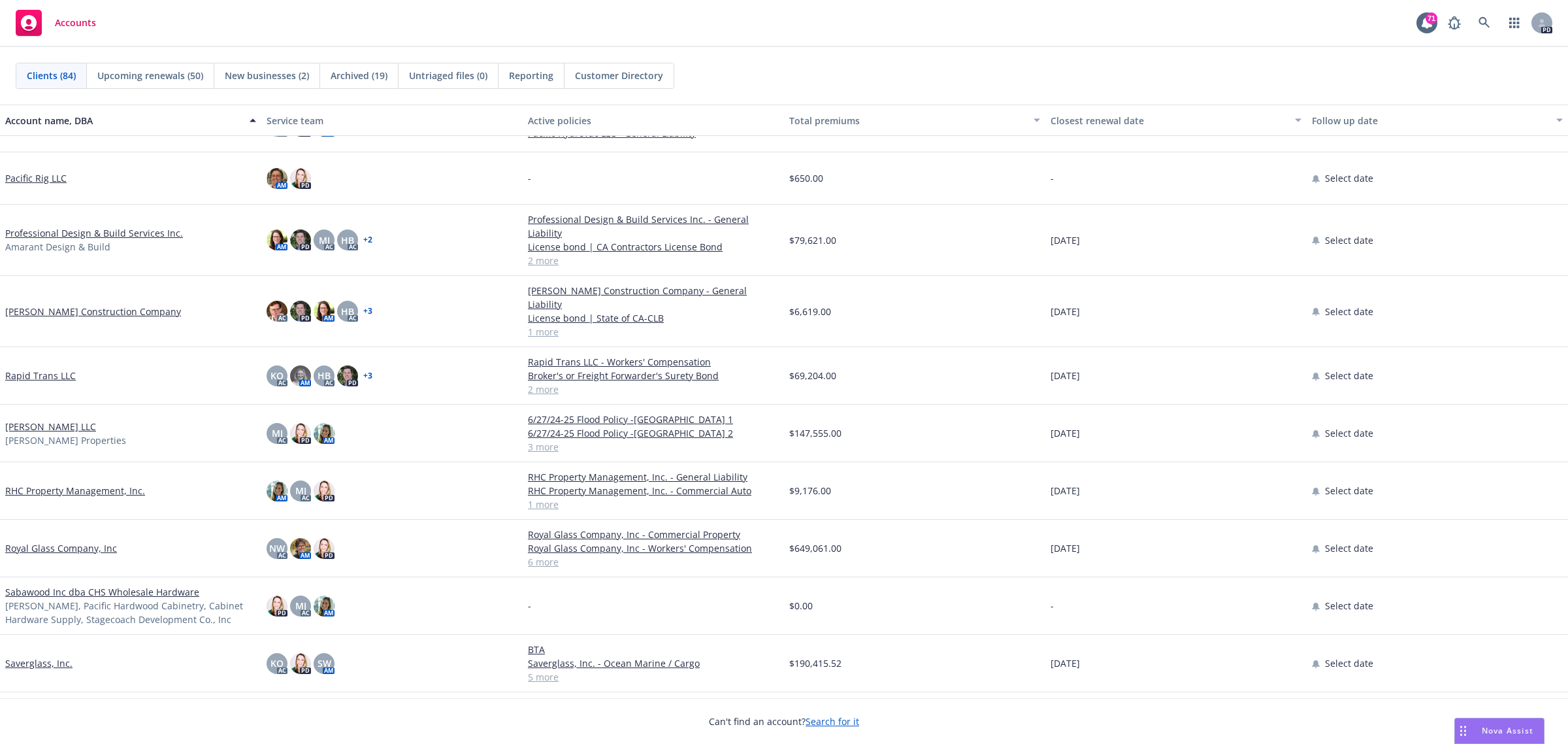
scroll to position [3186, 0]
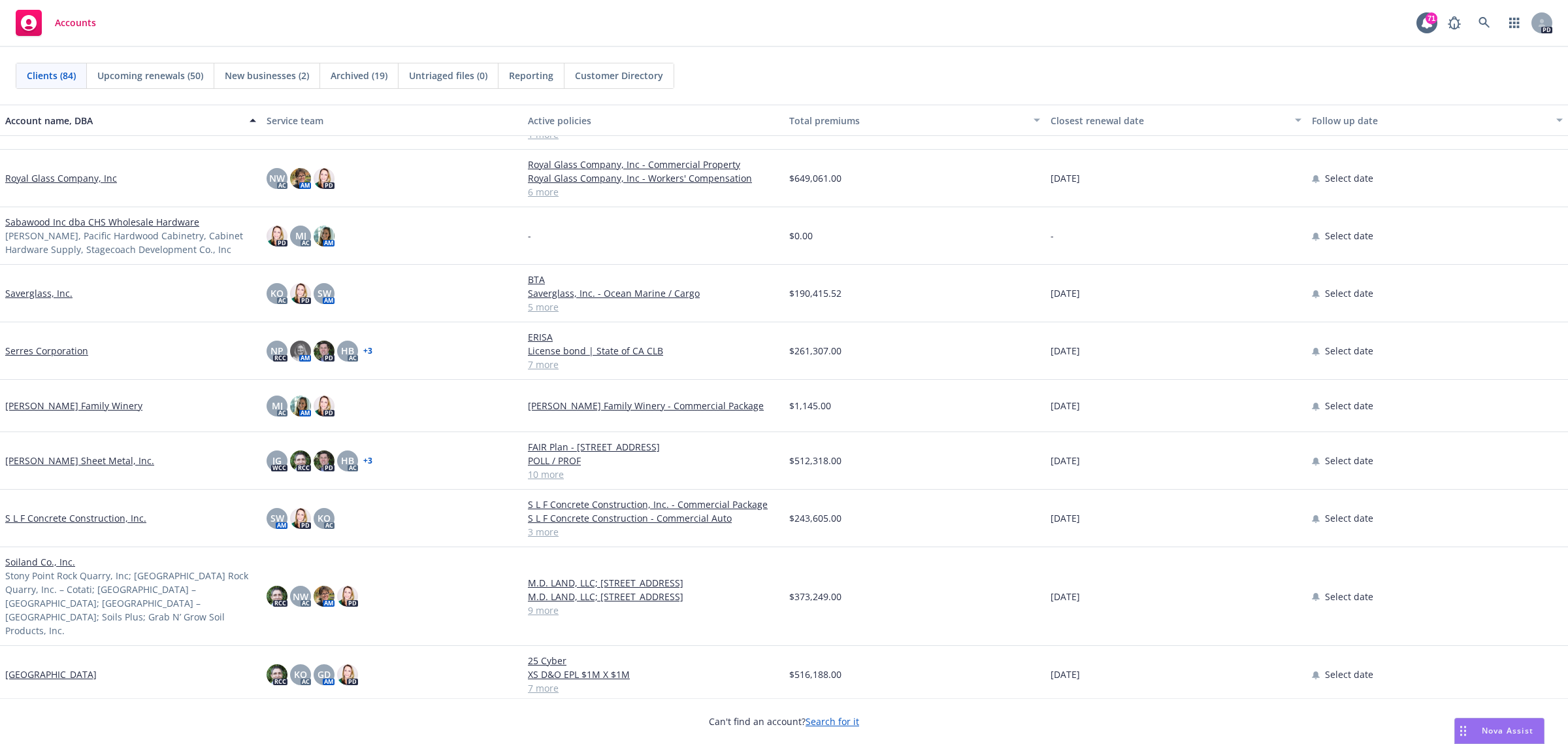
click at [53, 517] on link "S L F Concrete Construction, Inc." at bounding box center [76, 517] width 141 height 14
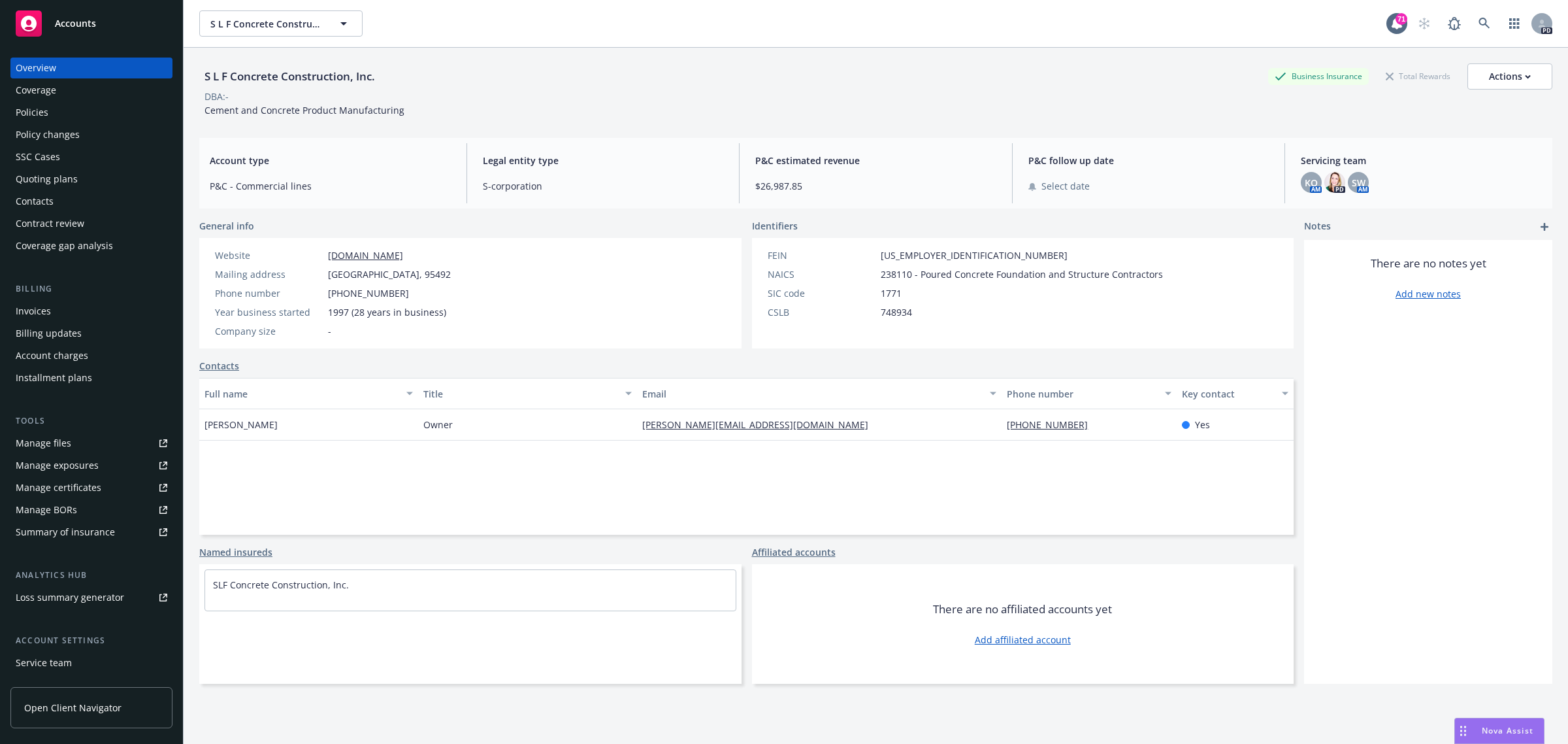
click at [61, 487] on div "Manage certificates" at bounding box center [58, 487] width 85 height 21
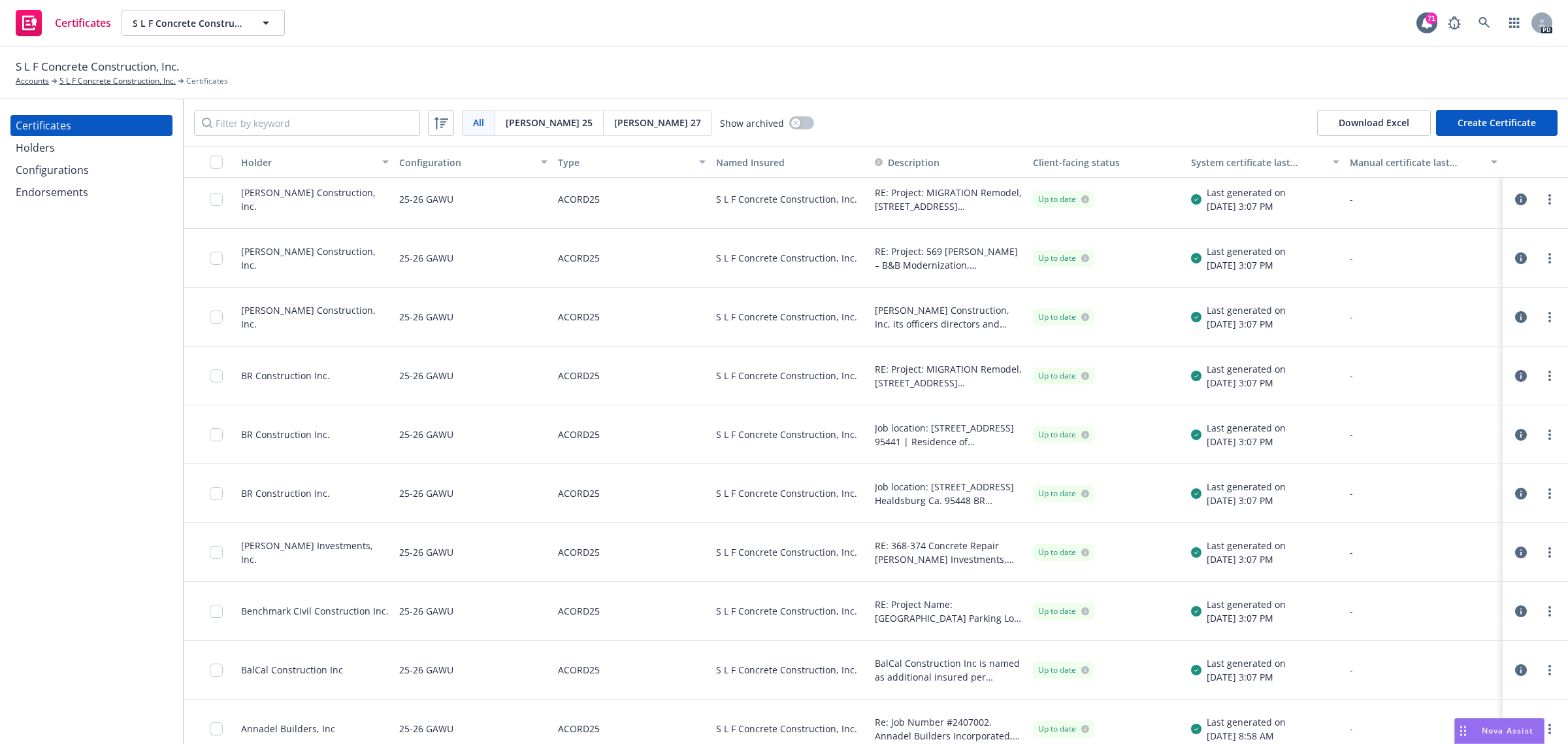
scroll to position [5433, 0]
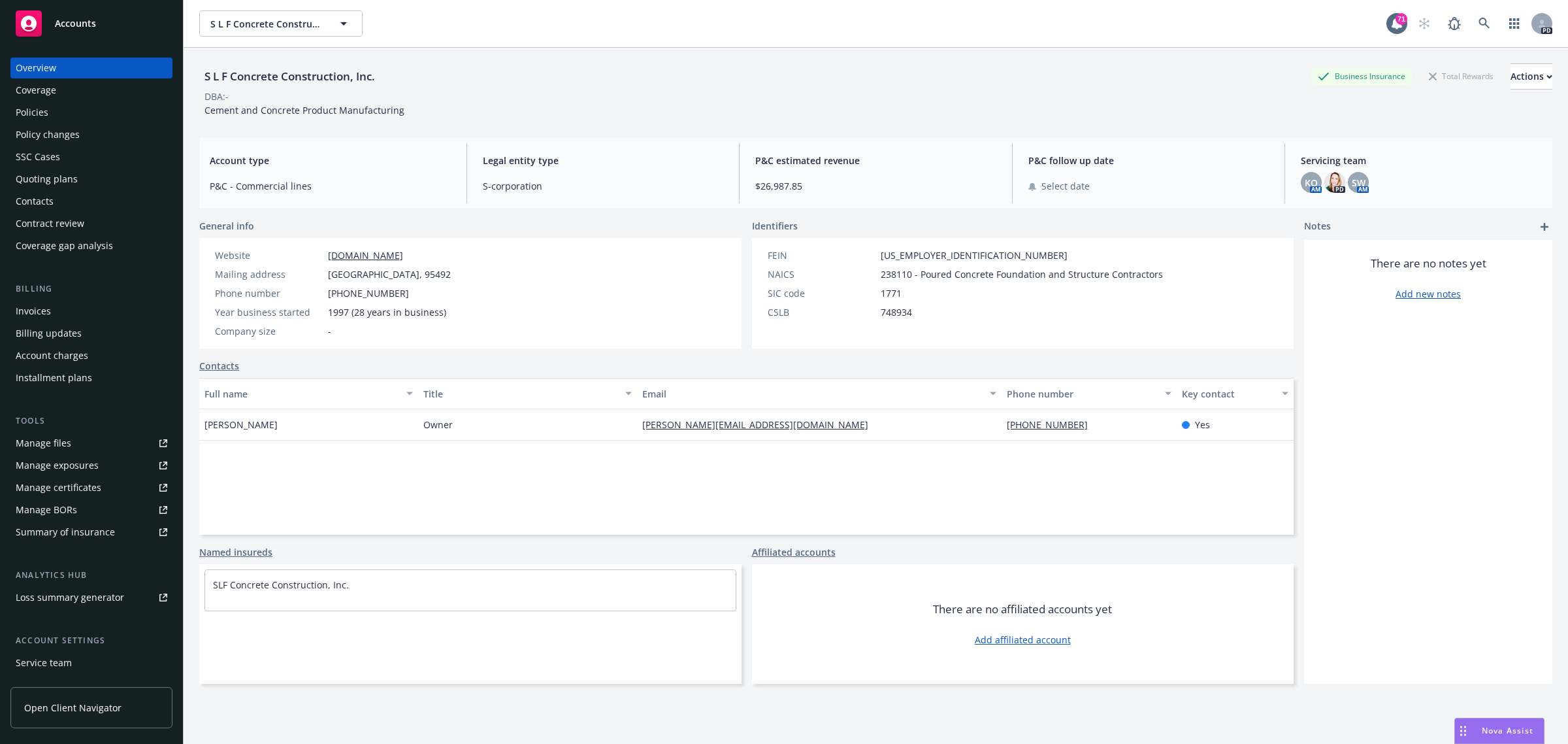
click at [51, 490] on div "Manage certificates" at bounding box center [58, 487] width 85 height 21
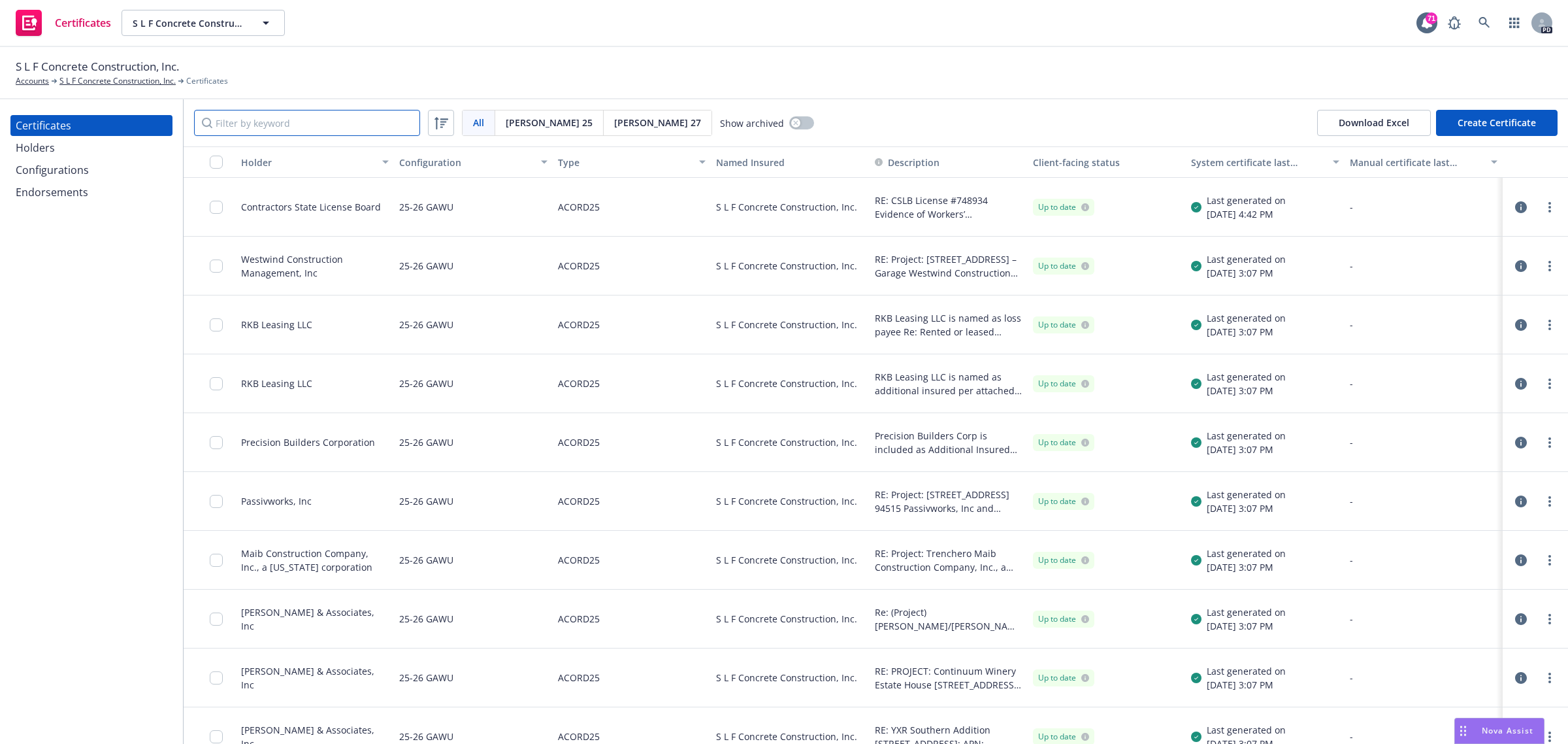
click at [235, 125] on input "Filter by keyword" at bounding box center [306, 123] width 226 height 26
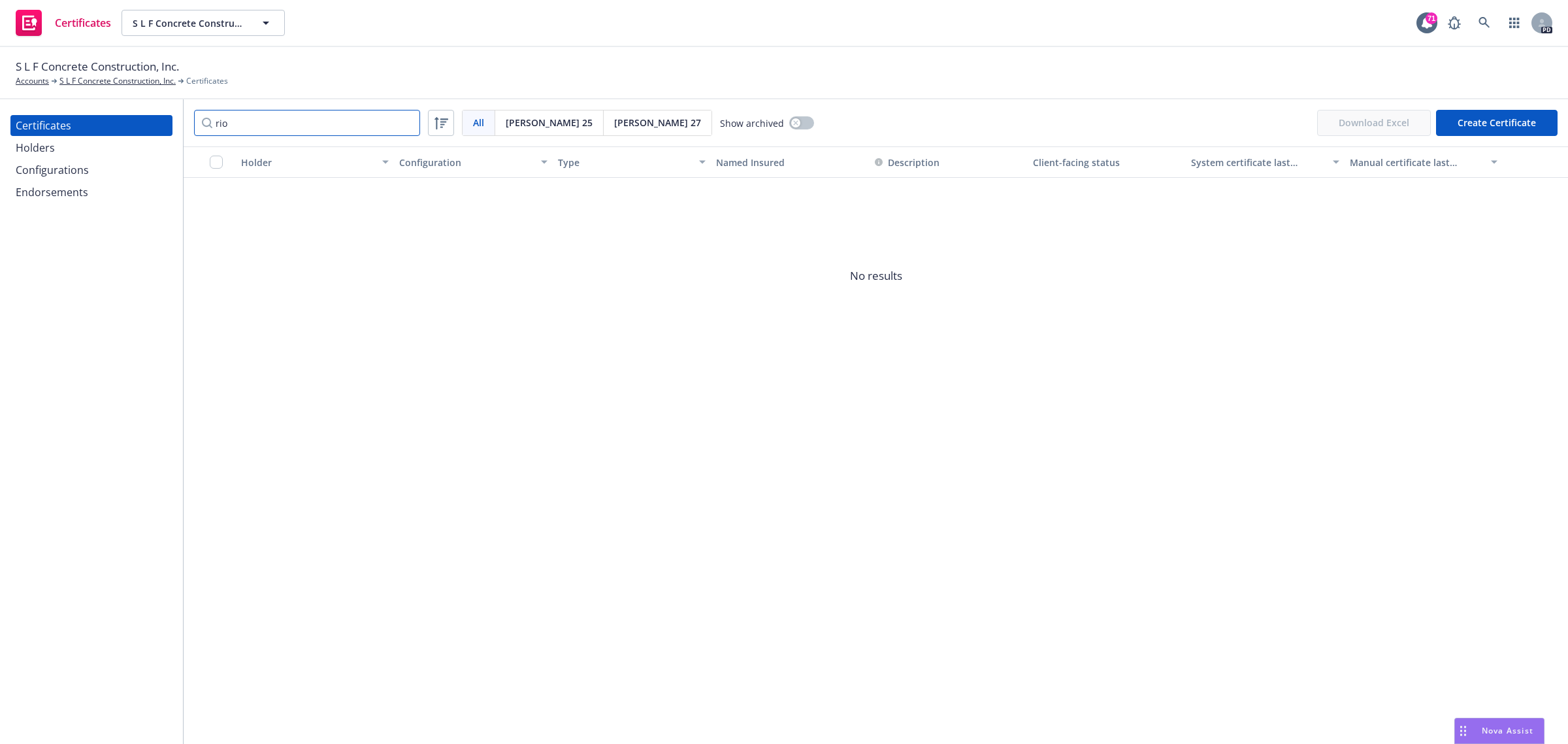
drag, startPoint x: 233, startPoint y: 125, endPoint x: 171, endPoint y: 116, distance: 62.6
click at [171, 116] on div "Certificates Holders Configurations Endorsements rio All All Acord 25 Acord 27 …" at bounding box center [784, 421] width 1568 height 644
drag, startPoint x: 246, startPoint y: 118, endPoint x: 133, endPoint y: 106, distance: 113.6
click at [133, 106] on div "Certificates Holders Configurations Endorsements lindo All All Acord 25 Acord 2…" at bounding box center [784, 421] width 1568 height 644
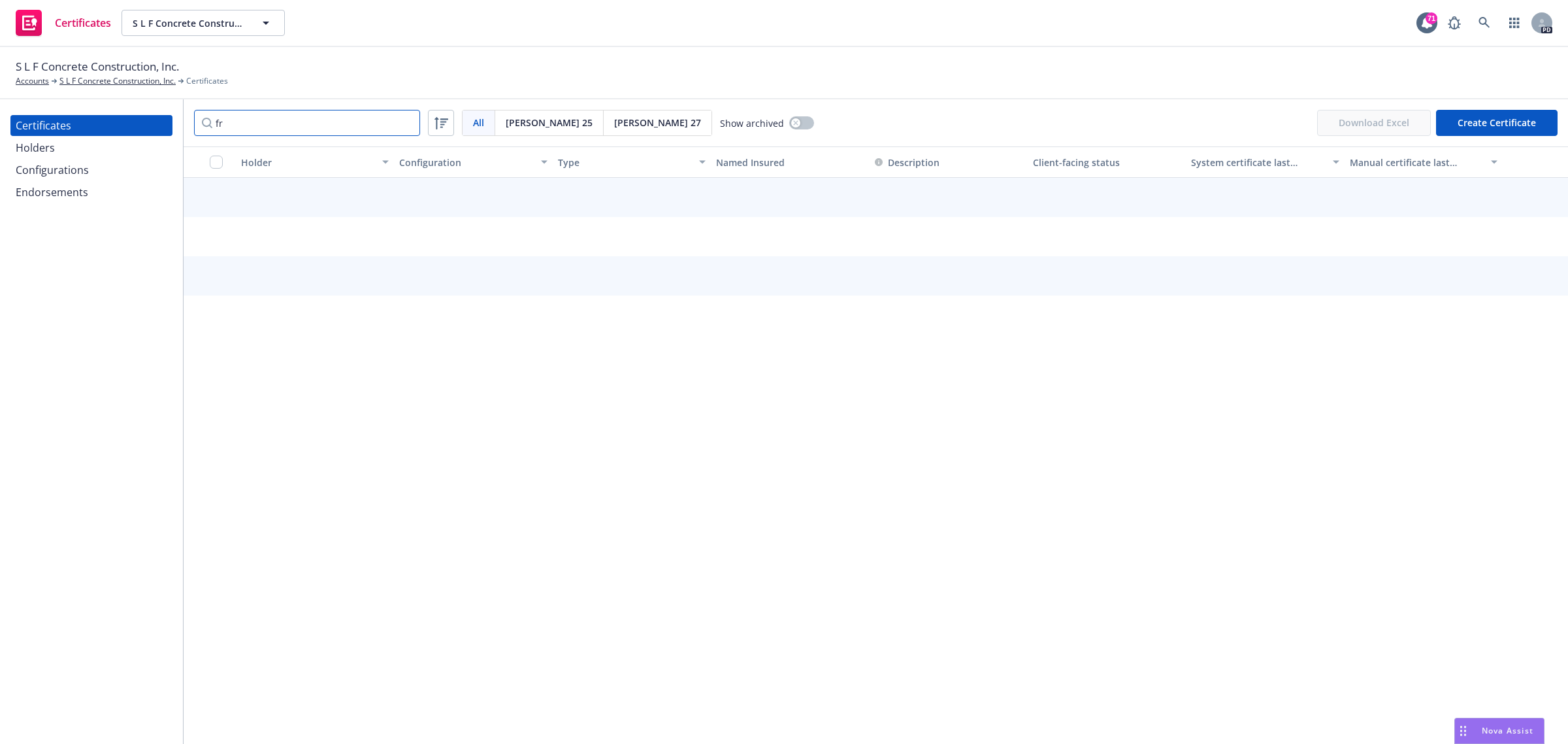
type input "f"
click at [425, 47] on div "S L F Concrete Construction, Inc. Accounts S L F Concrete Construction, Inc. Ce…" at bounding box center [784, 73] width 1568 height 52
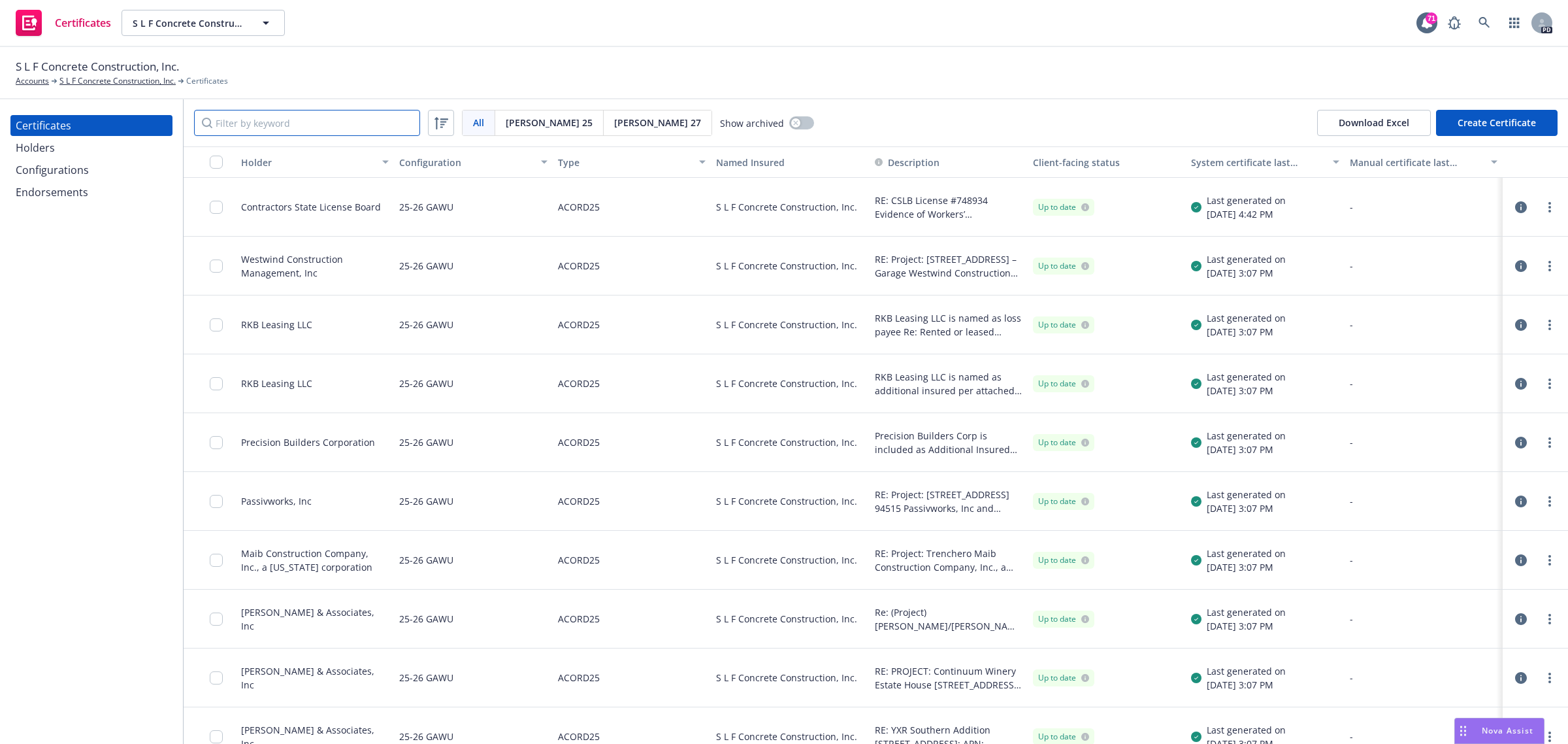
click at [239, 125] on input "Filter by keyword" at bounding box center [306, 123] width 226 height 26
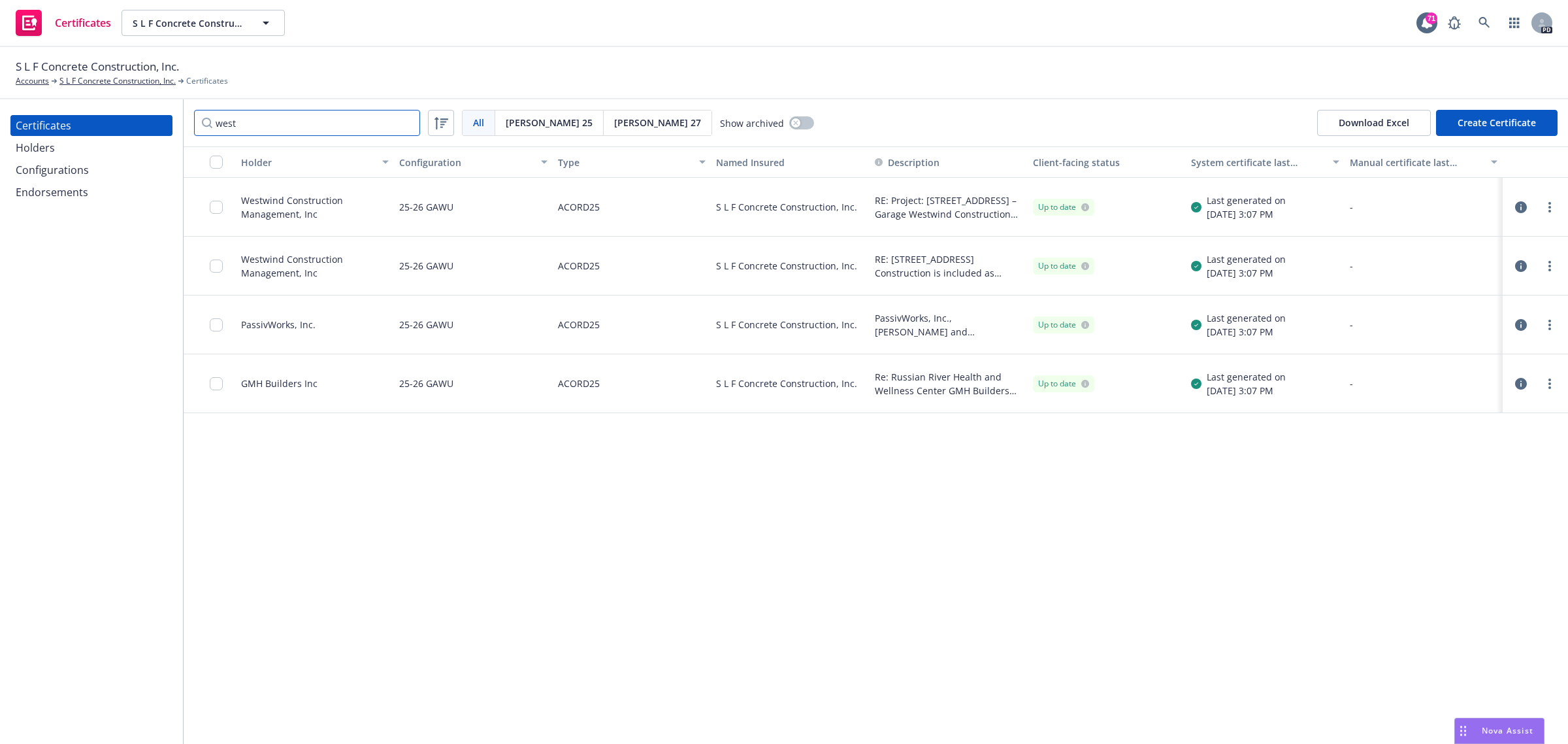
drag, startPoint x: 246, startPoint y: 125, endPoint x: 160, endPoint y: 125, distance: 86.0
click at [160, 125] on div "Certificates Holders Configurations Endorsements west All All Acord 25 Acord 27…" at bounding box center [784, 421] width 1568 height 644
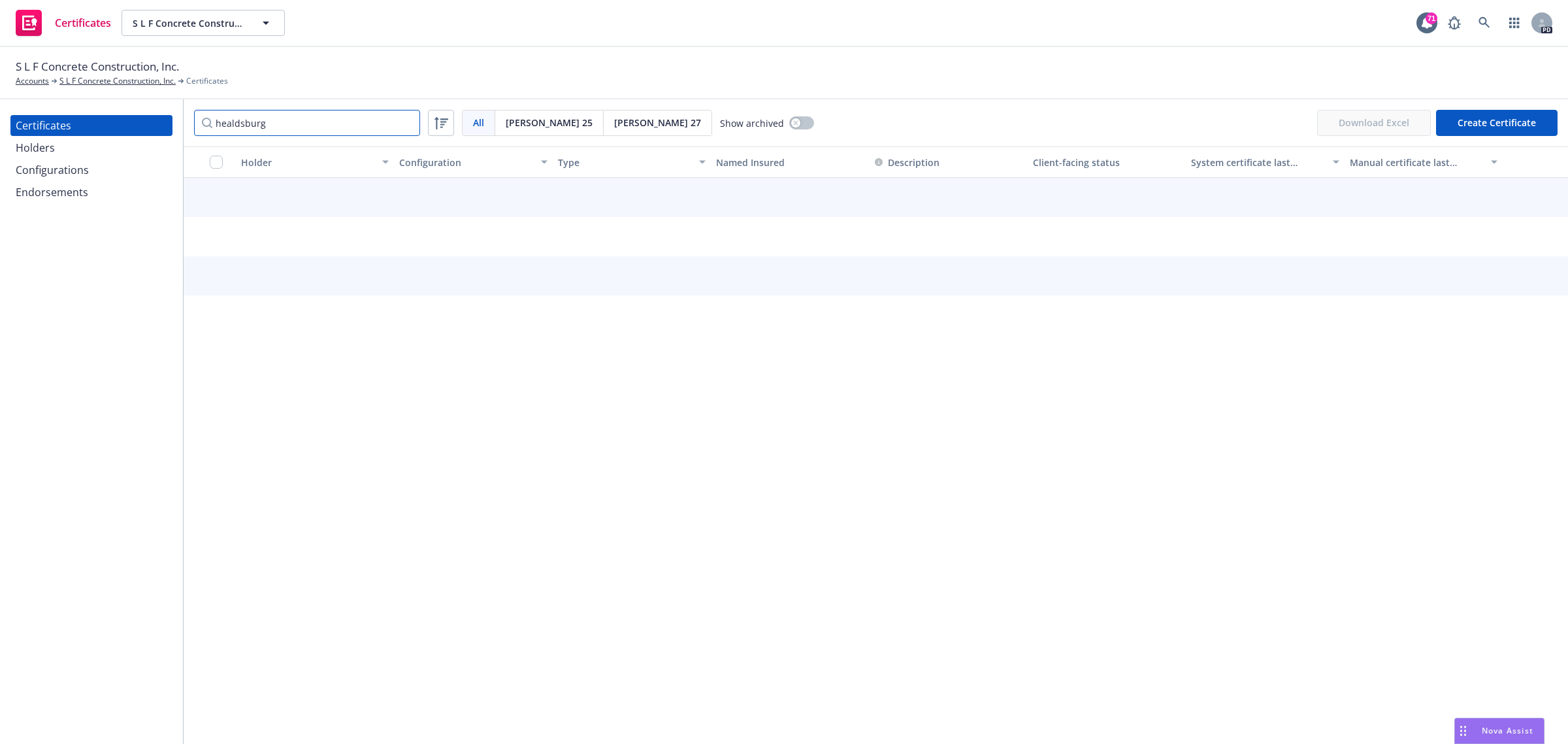
type input "healdsburg"
